Goal: Task Accomplishment & Management: Complete application form

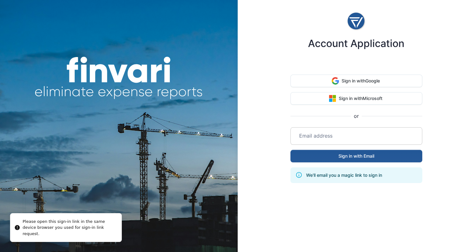
click at [328, 135] on input "email" at bounding box center [356, 136] width 124 height 18
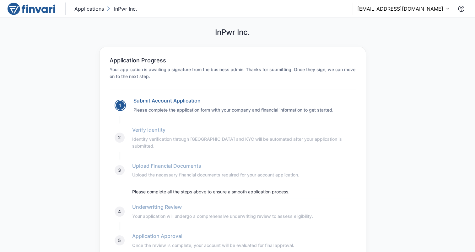
scroll to position [12, 0]
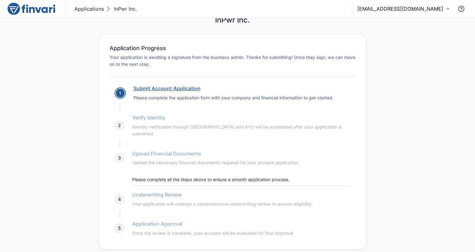
click at [170, 90] on link "Submit Account Application" at bounding box center [166, 88] width 67 height 6
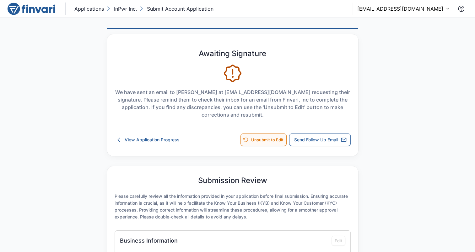
click at [260, 141] on button "Unsubmit to Edit" at bounding box center [263, 140] width 46 height 13
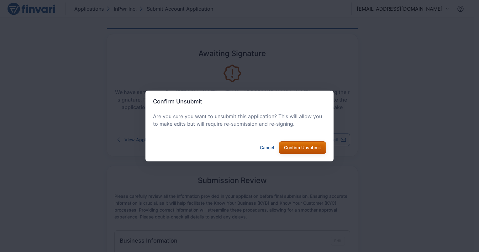
click at [289, 151] on button "Confirm Unsubmit" at bounding box center [302, 147] width 47 height 13
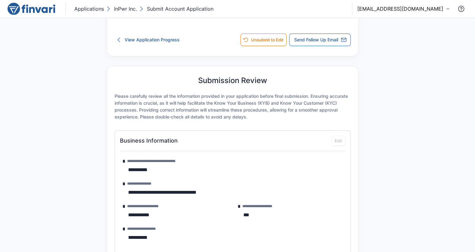
scroll to position [100, 0]
click at [340, 141] on div "Business Information Edit" at bounding box center [232, 141] width 225 height 10
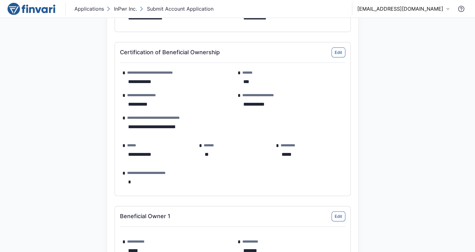
scroll to position [702, 0]
click at [338, 52] on button "Edit" at bounding box center [338, 53] width 14 height 10
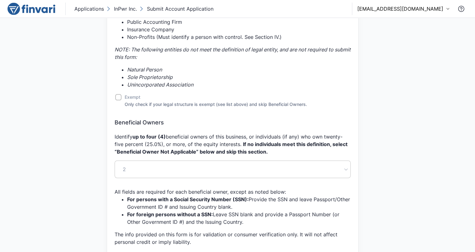
scroll to position [413, 0]
click at [136, 169] on div "2" at bounding box center [232, 170] width 228 height 18
drag, startPoint x: 136, startPoint y: 169, endPoint x: 104, endPoint y: 173, distance: 32.0
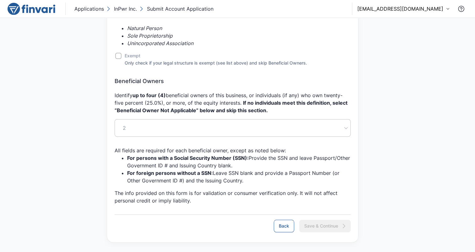
click at [346, 127] on div "2" at bounding box center [232, 128] width 228 height 18
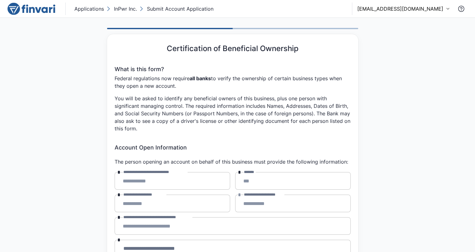
scroll to position [0, 0]
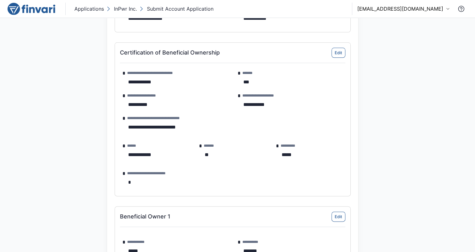
scroll to position [778, 0]
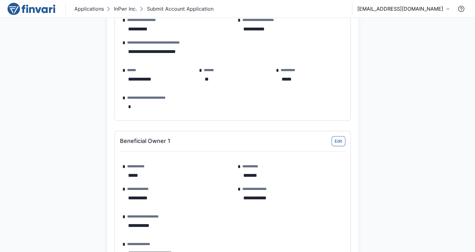
click at [134, 103] on div "**********" at bounding box center [232, 107] width 225 height 18
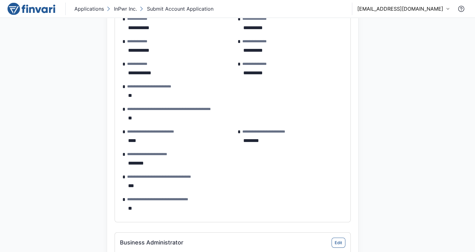
scroll to position [0, 0]
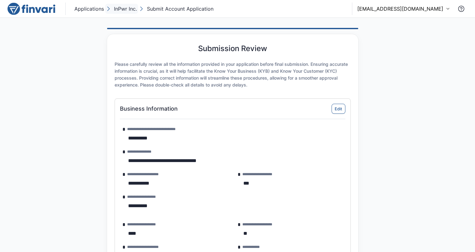
click at [125, 11] on p "InPwr Inc." at bounding box center [125, 9] width 23 height 8
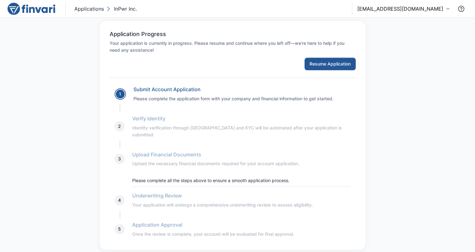
scroll to position [26, 0]
click at [342, 60] on button "Resume Application" at bounding box center [329, 64] width 51 height 13
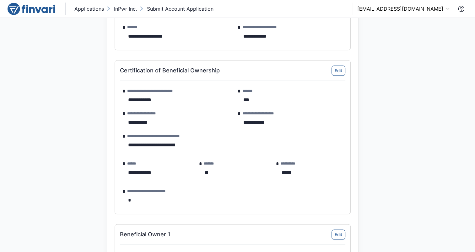
scroll to position [684, 0]
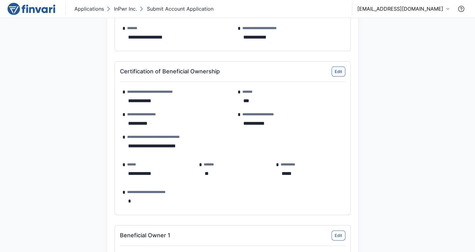
click at [339, 72] on button "Edit" at bounding box center [338, 72] width 14 height 10
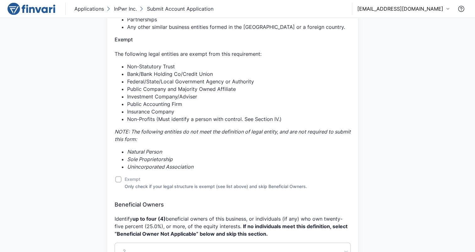
scroll to position [441, 0]
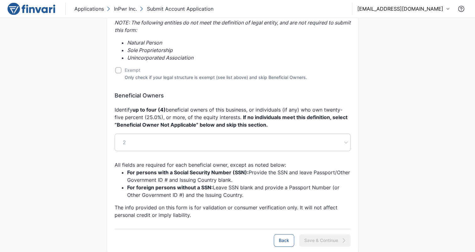
click at [117, 68] on label "Exempt" at bounding box center [233, 71] width 236 height 8
click at [138, 143] on div "2" at bounding box center [232, 143] width 228 height 18
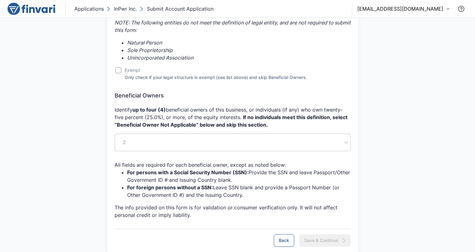
click at [138, 143] on div "2" at bounding box center [232, 143] width 228 height 18
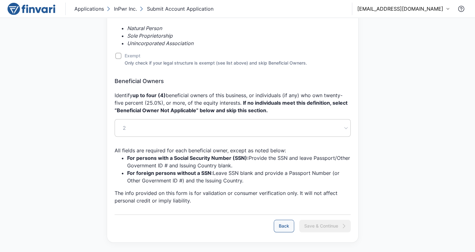
click at [282, 223] on button "Back" at bounding box center [284, 226] width 20 height 13
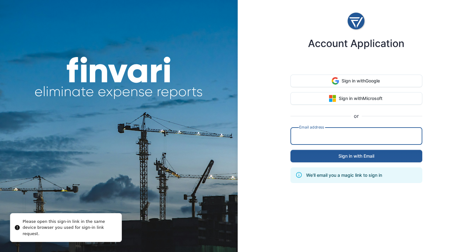
click at [296, 132] on input "email" at bounding box center [356, 136] width 124 height 18
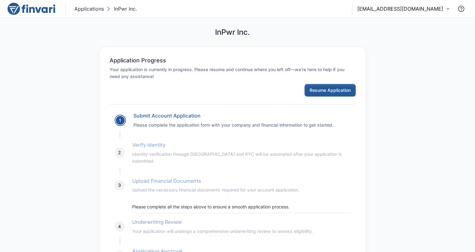
click at [315, 90] on button "Resume Application" at bounding box center [329, 90] width 51 height 13
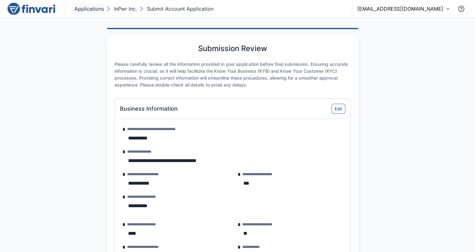
click at [93, 6] on p "Applications" at bounding box center [88, 9] width 29 height 8
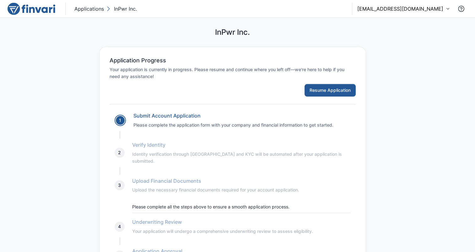
click at [123, 7] on p "InPwr Inc." at bounding box center [125, 9] width 23 height 8
click at [327, 89] on button "Resume Application" at bounding box center [329, 90] width 51 height 13
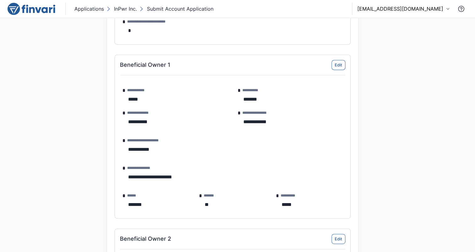
scroll to position [853, 0]
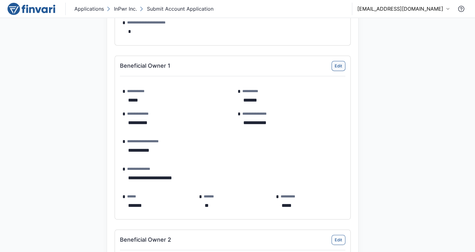
click at [340, 64] on button "Edit" at bounding box center [338, 66] width 14 height 10
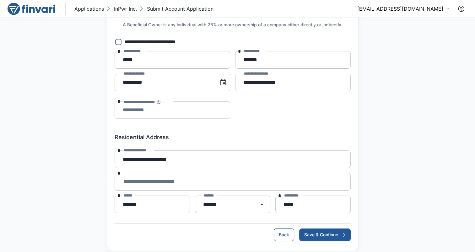
scroll to position [44, 0]
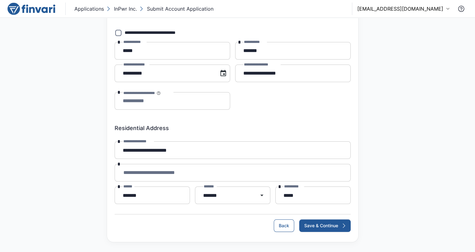
click at [181, 104] on input "**********" at bounding box center [172, 101] width 108 height 18
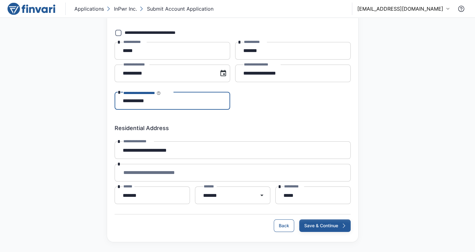
type input "**********"
click at [312, 225] on button "Save & Continue" at bounding box center [324, 226] width 51 height 13
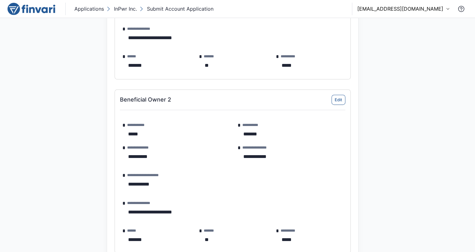
scroll to position [993, 0]
click at [334, 101] on button "Edit" at bounding box center [338, 100] width 14 height 10
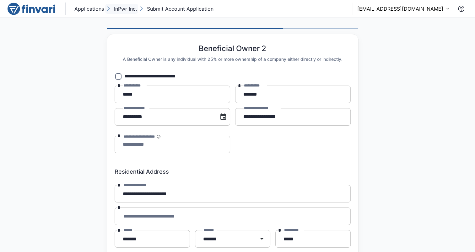
click at [129, 11] on p "InPwr Inc." at bounding box center [125, 9] width 23 height 8
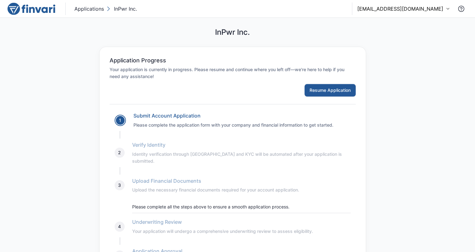
scroll to position [27, 0]
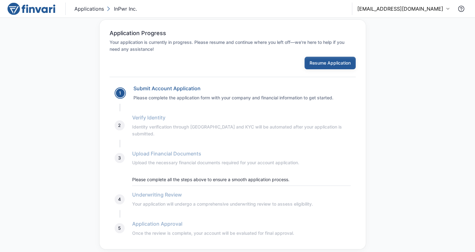
click at [315, 69] on button "Resume Application" at bounding box center [329, 63] width 51 height 13
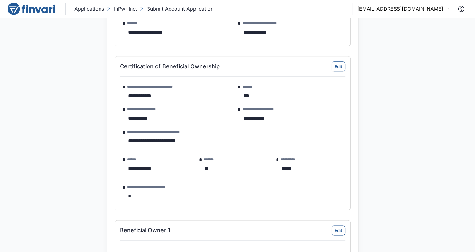
scroll to position [689, 0]
click at [338, 61] on button "Edit" at bounding box center [338, 66] width 14 height 10
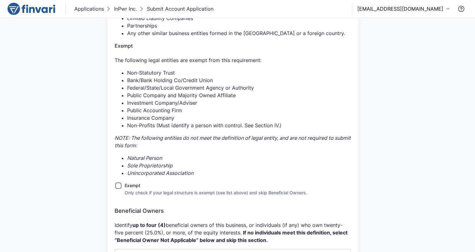
scroll to position [455, 0]
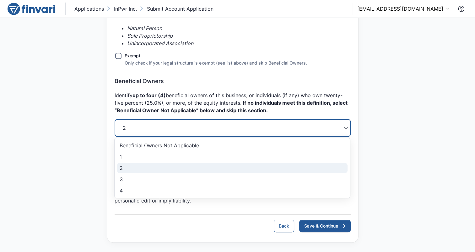
click at [153, 154] on li "1" at bounding box center [232, 157] width 230 height 10
type input "*"
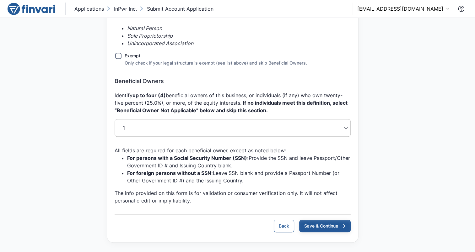
click at [310, 225] on button "Save & Continue" at bounding box center [324, 226] width 51 height 13
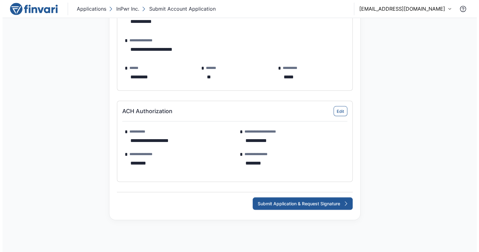
scroll to position [1156, 0]
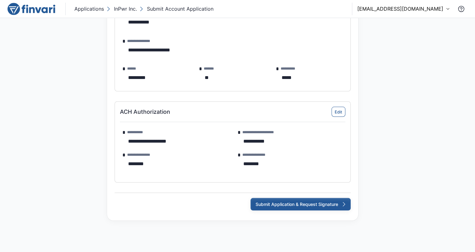
click at [278, 205] on button "Submit Application & Request Signature" at bounding box center [300, 204] width 100 height 13
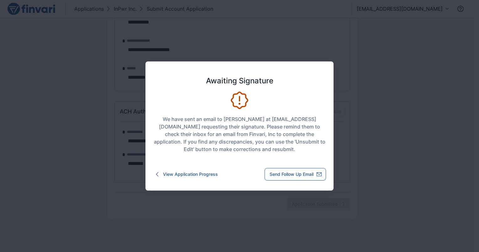
click at [378, 99] on div at bounding box center [239, 126] width 479 height 252
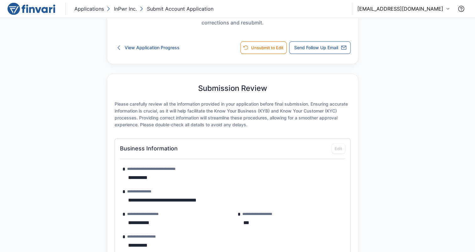
scroll to position [0, 0]
